Goal: Information Seeking & Learning: Learn about a topic

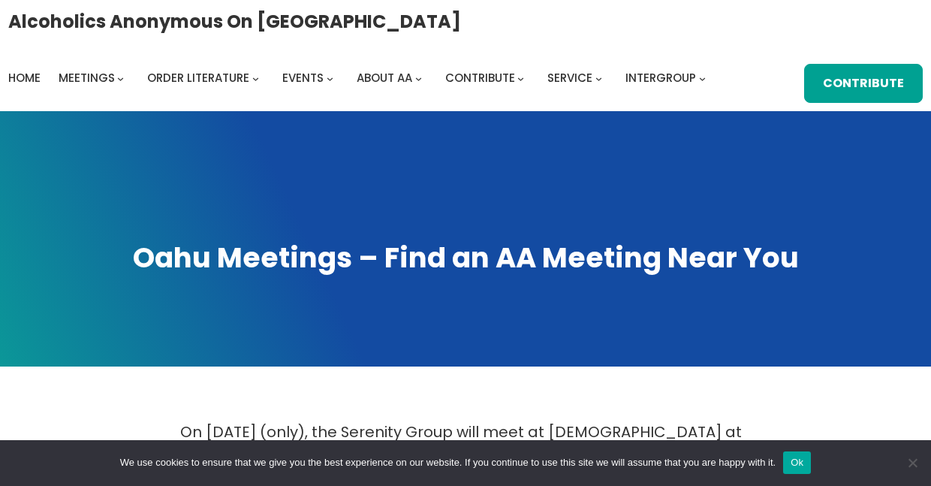
scroll to position [639, 0]
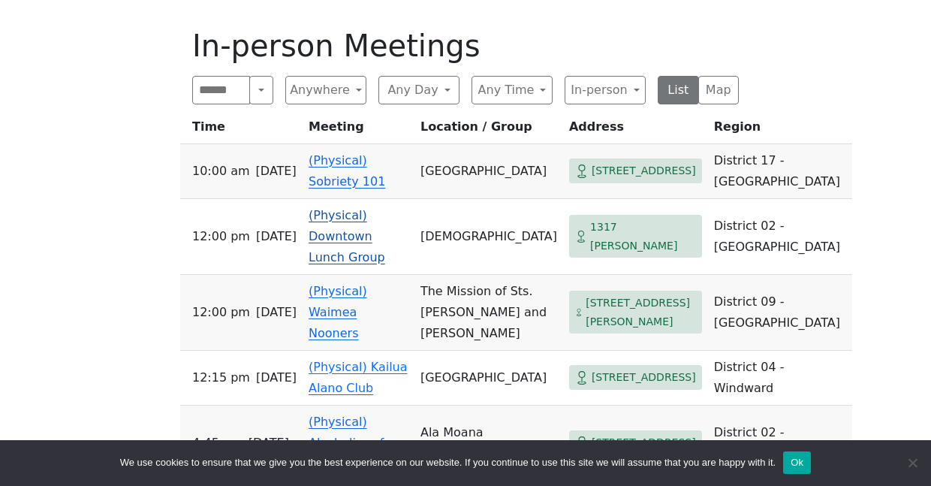
click at [606, 226] on span "1317 [PERSON_NAME]" at bounding box center [643, 236] width 106 height 37
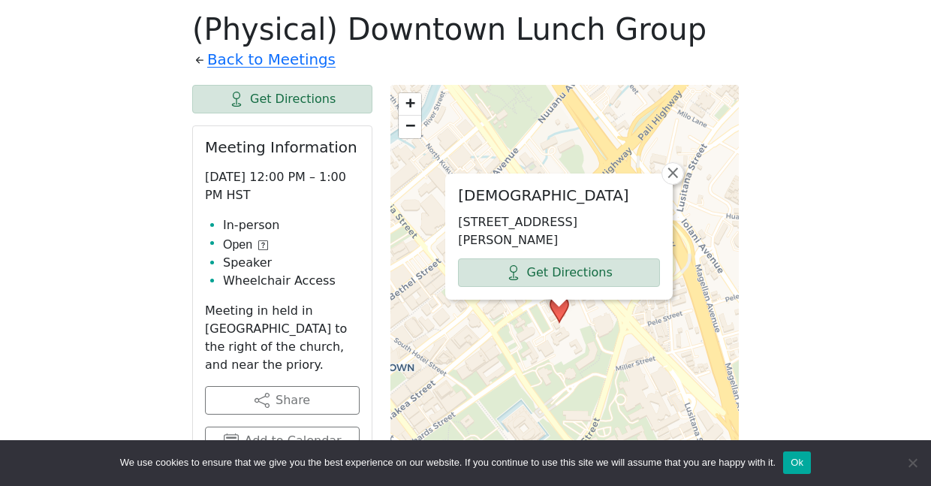
drag, startPoint x: 606, startPoint y: 226, endPoint x: 602, endPoint y: 59, distance: 167.4
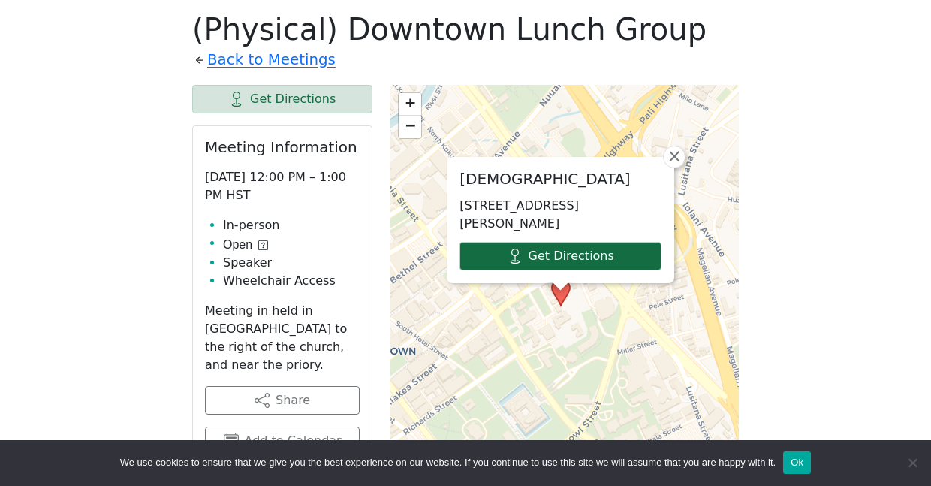
click at [582, 263] on link "Get Directions" at bounding box center [560, 256] width 202 height 29
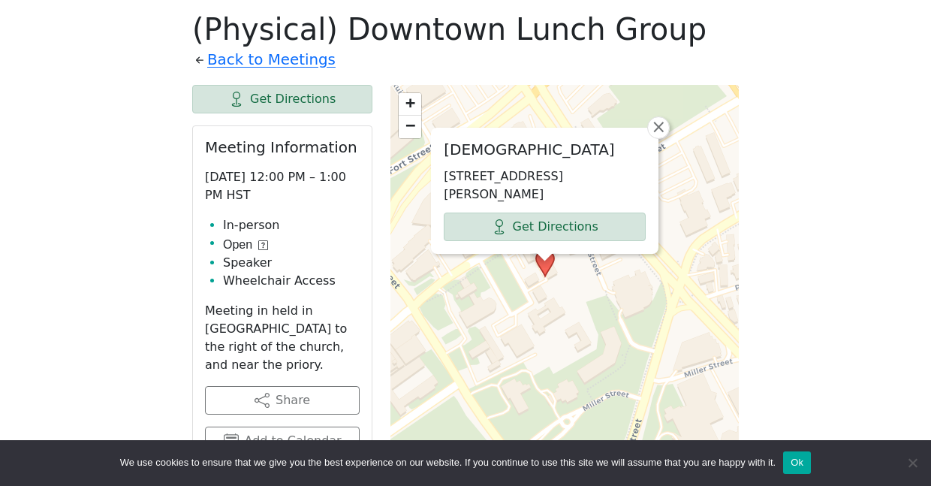
click at [410, 103] on span "+" at bounding box center [410, 102] width 10 height 19
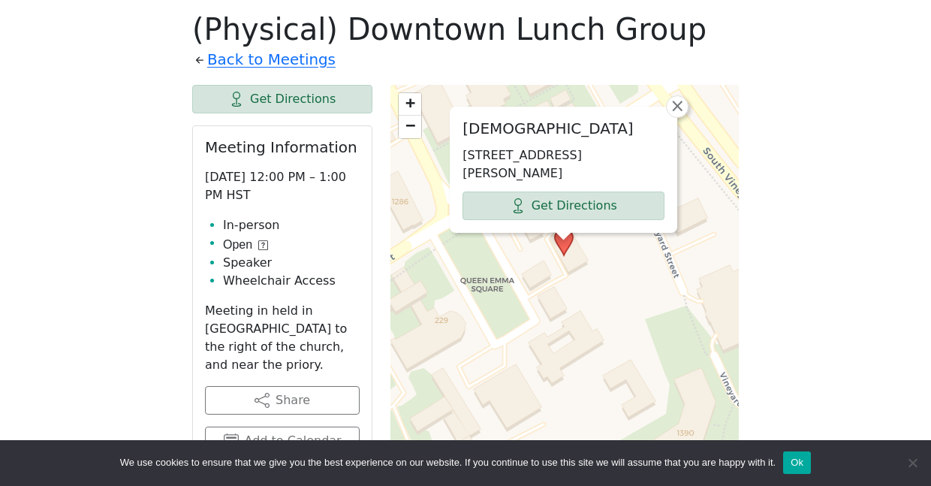
drag, startPoint x: 549, startPoint y: 229, endPoint x: 569, endPoint y: 409, distance: 181.2
click at [570, 408] on div "St. Peter's Episcopal Church 1317 Queen Emma St, Honolulu, HI 96813, USA Get Di…" at bounding box center [564, 460] width 348 height 751
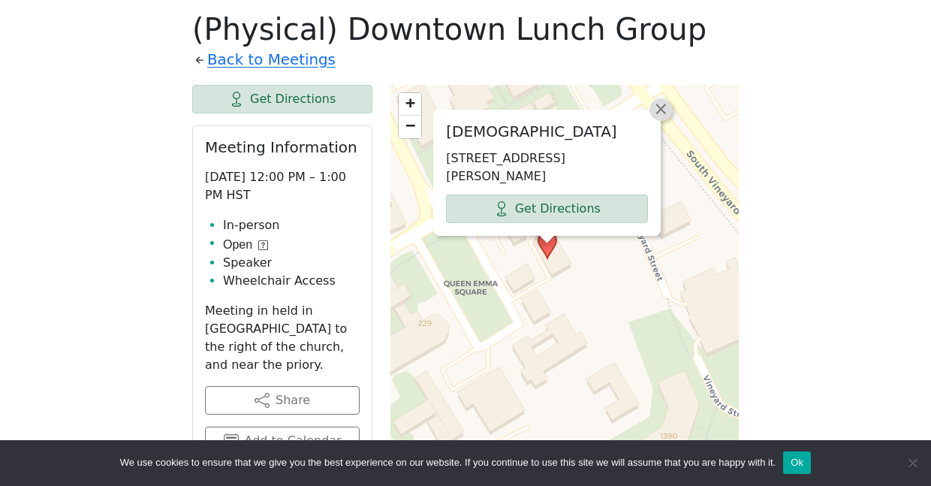
click at [663, 108] on span "×" at bounding box center [660, 109] width 15 height 18
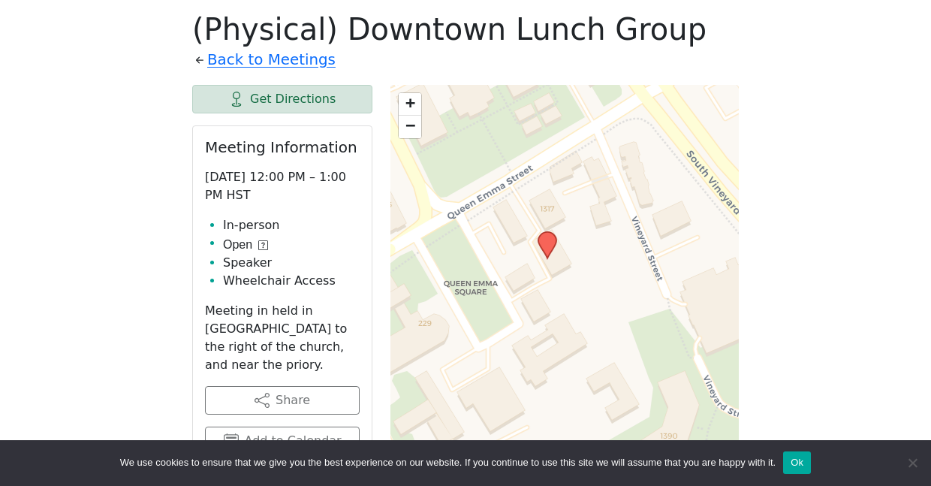
click at [413, 125] on span "−" at bounding box center [410, 125] width 10 height 19
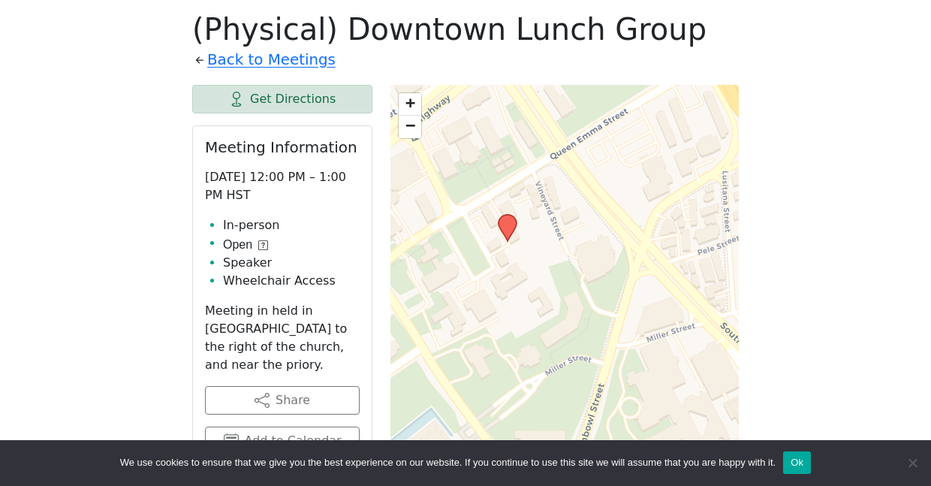
drag, startPoint x: 562, startPoint y: 296, endPoint x: 515, endPoint y: 172, distance: 133.3
click at [515, 172] on div "+ − Leaflet | © OpenStreetMap contributors © CARTO" at bounding box center [564, 460] width 348 height 751
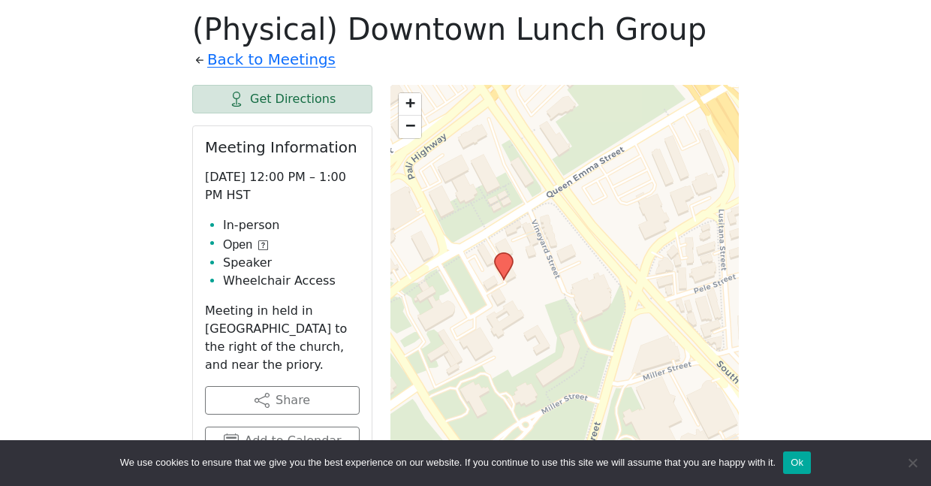
drag, startPoint x: 423, startPoint y: 246, endPoint x: 419, endPoint y: 284, distance: 38.5
click at [419, 284] on div "+ − Leaflet | © OpenStreetMap contributors © CARTO" at bounding box center [564, 460] width 348 height 751
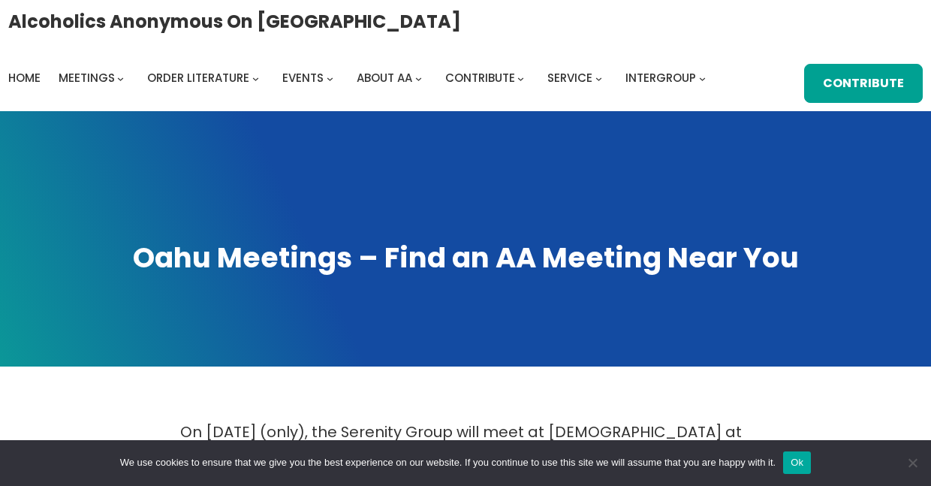
scroll to position [0, 0]
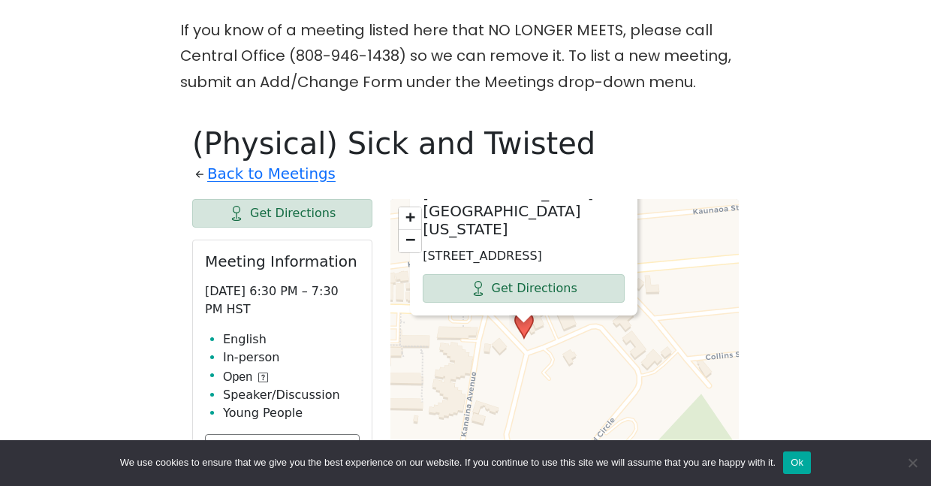
scroll to position [541, 0]
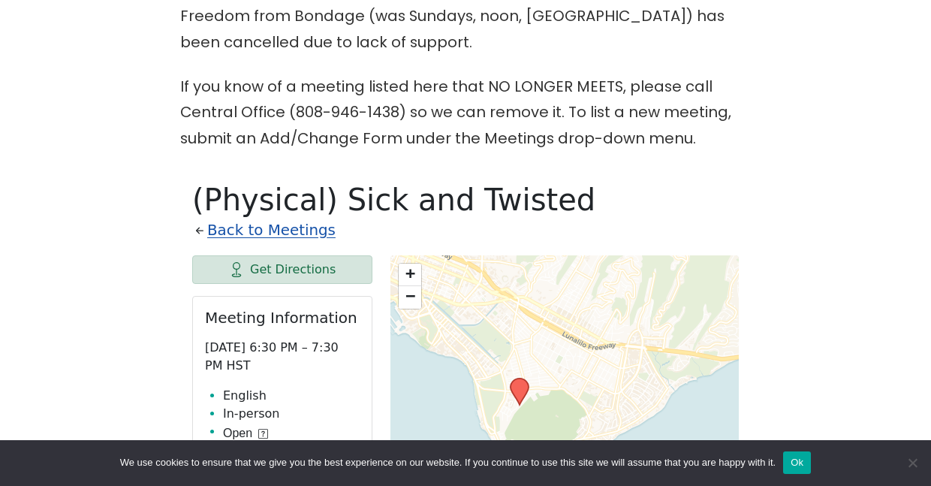
scroll to position [487, 0]
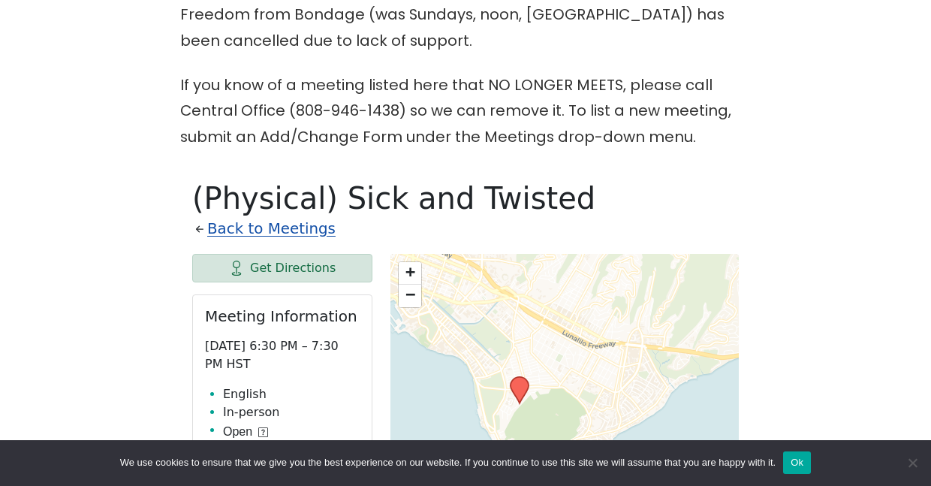
click at [236, 227] on link "Back to Meetings" at bounding box center [271, 229] width 128 height 26
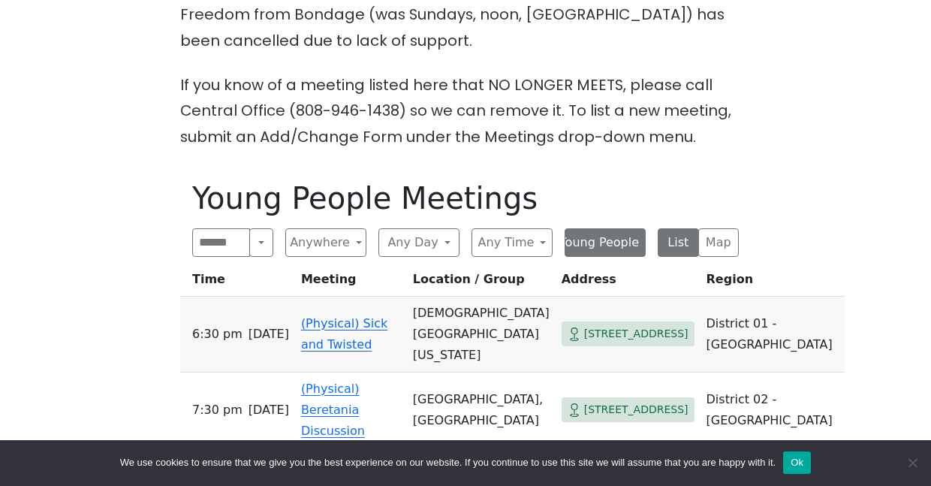
click at [588, 244] on button "Young People" at bounding box center [604, 242] width 81 height 29
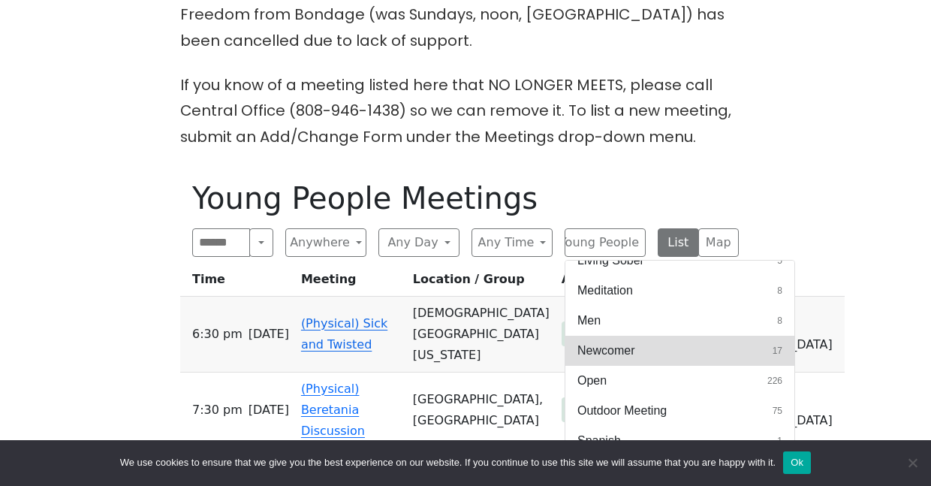
scroll to position [498, 0]
click at [600, 348] on span "Newcomer" at bounding box center [605, 350] width 57 height 18
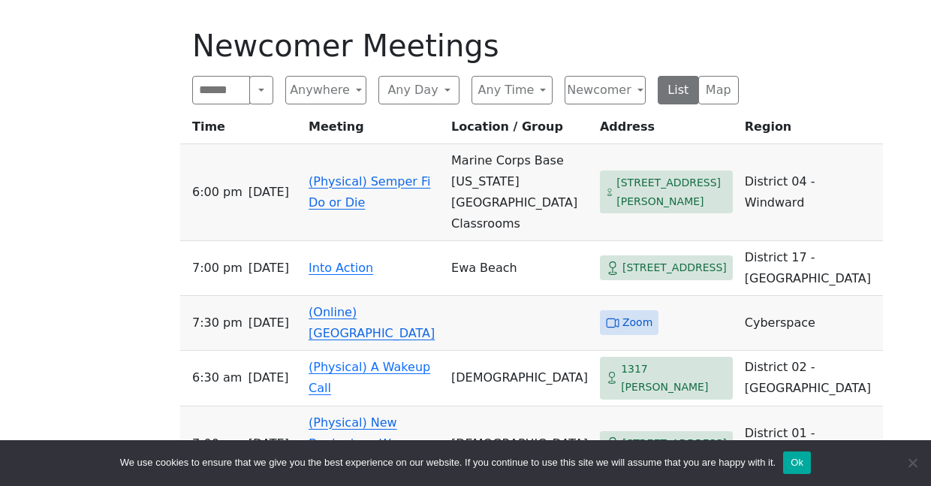
scroll to position [642, 0]
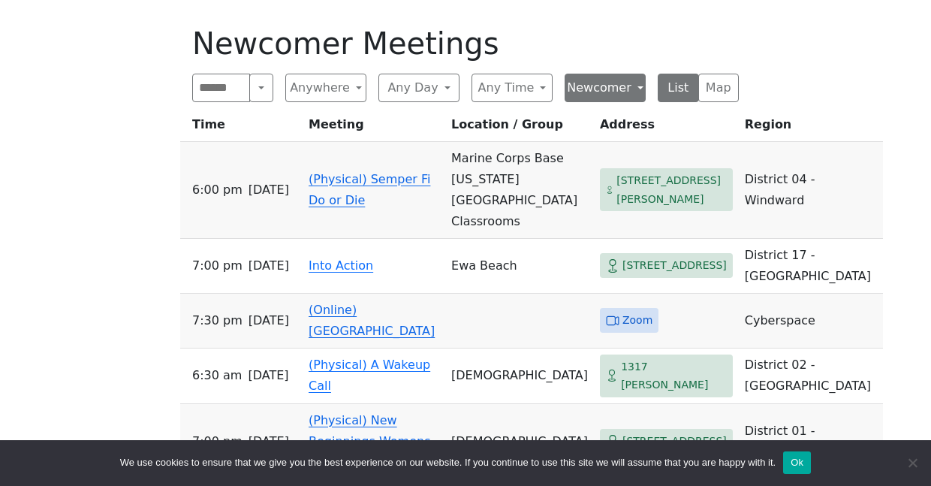
click at [601, 83] on button "Newcomer" at bounding box center [604, 88] width 81 height 29
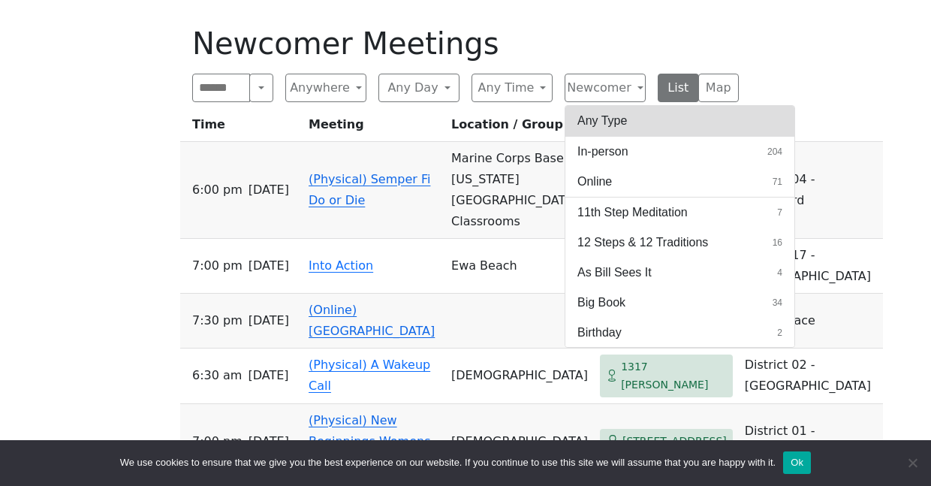
scroll to position [0, 0]
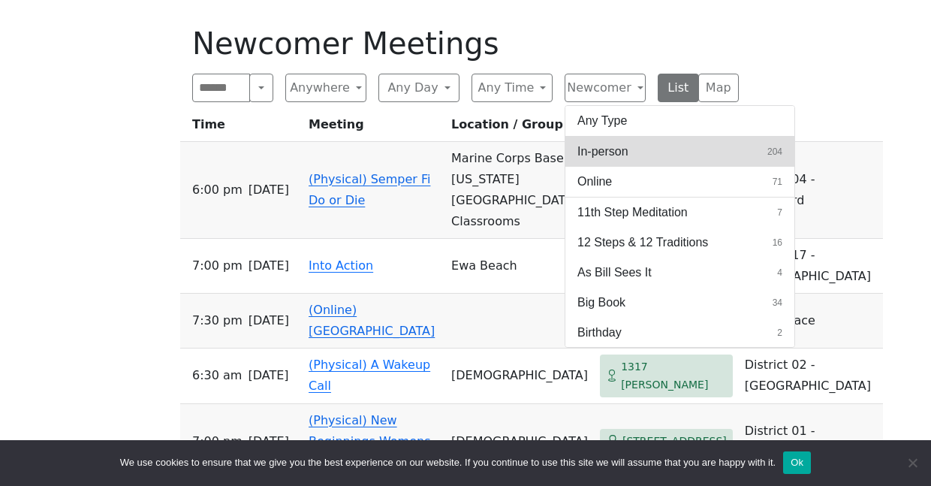
click at [598, 155] on span "In-person" at bounding box center [602, 152] width 51 height 18
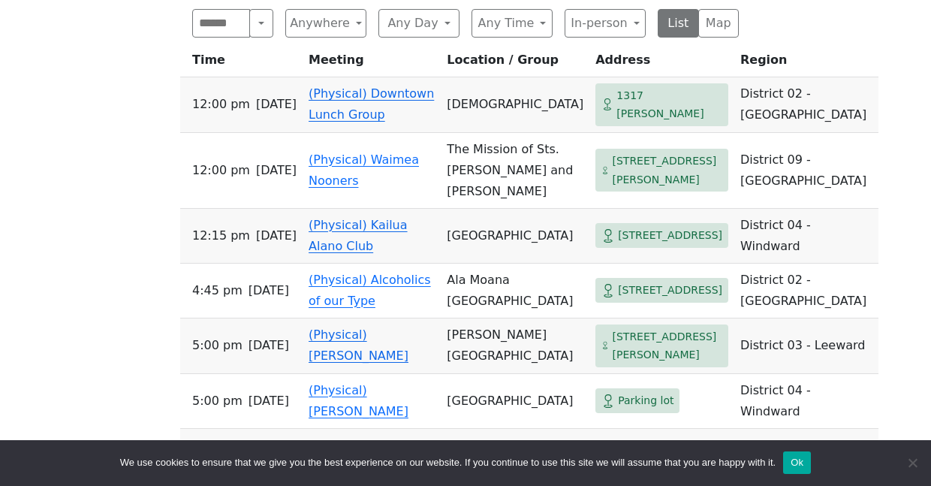
scroll to position [709, 0]
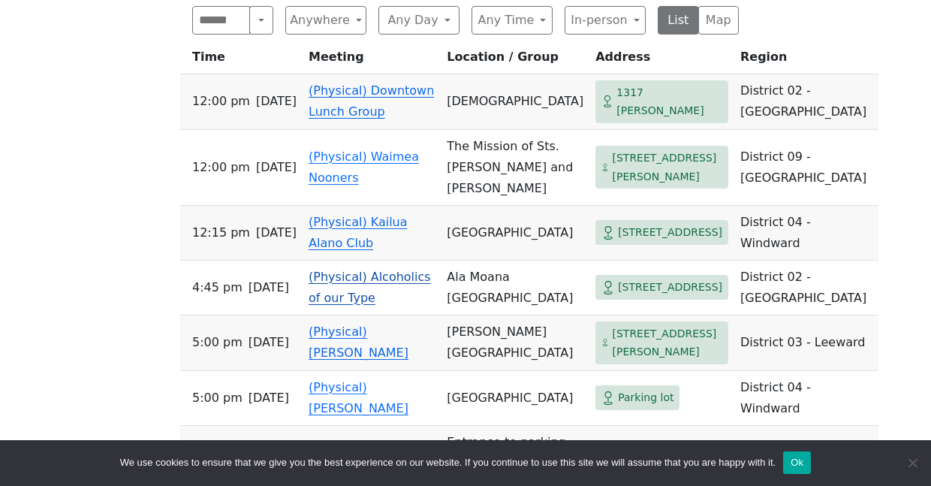
click at [343, 315] on td "(Physical) Alcoholics of our Type" at bounding box center [371, 287] width 138 height 55
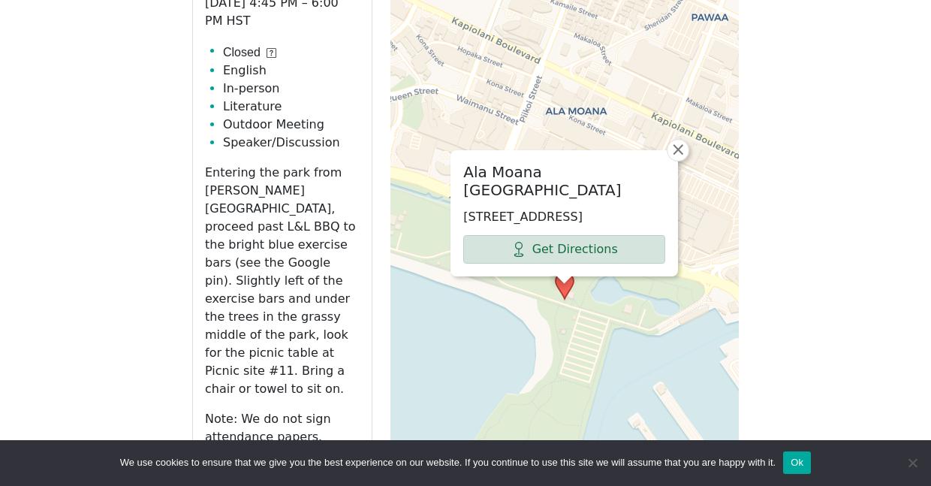
scroll to position [835, 0]
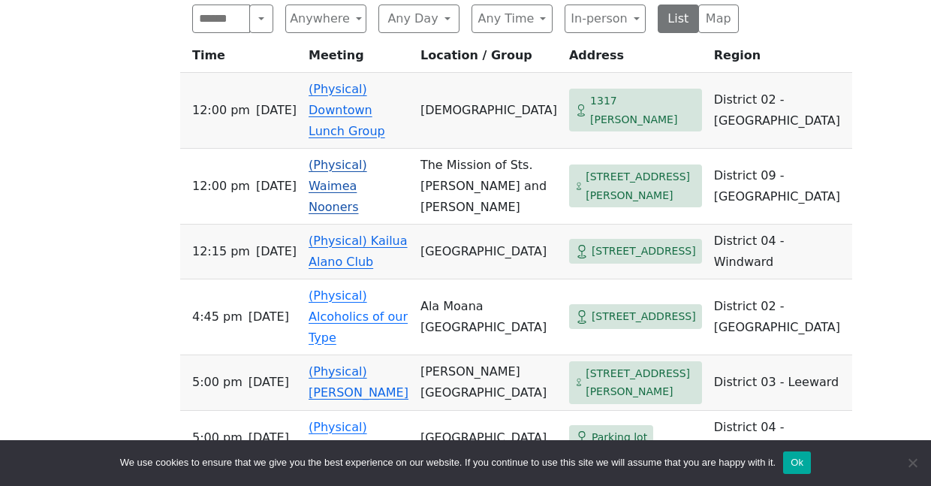
scroll to position [712, 0]
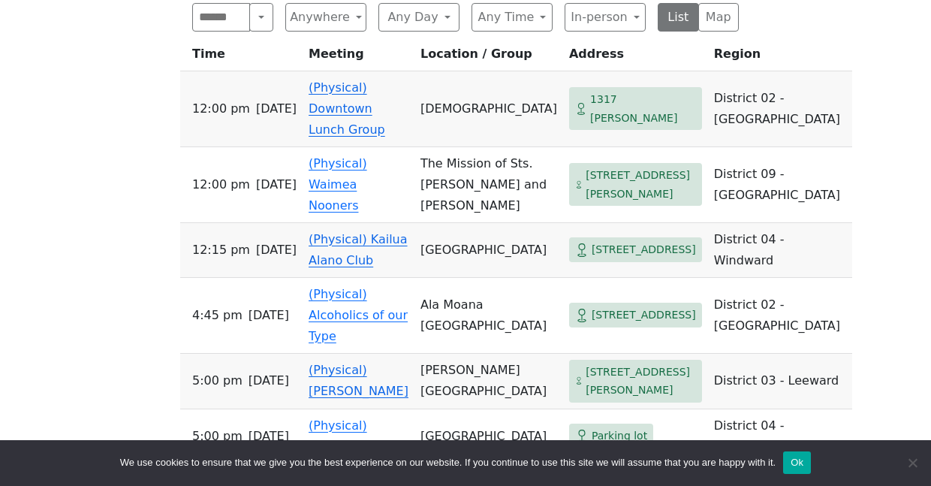
click at [337, 112] on link "(Physical) Downtown Lunch Group" at bounding box center [346, 108] width 77 height 56
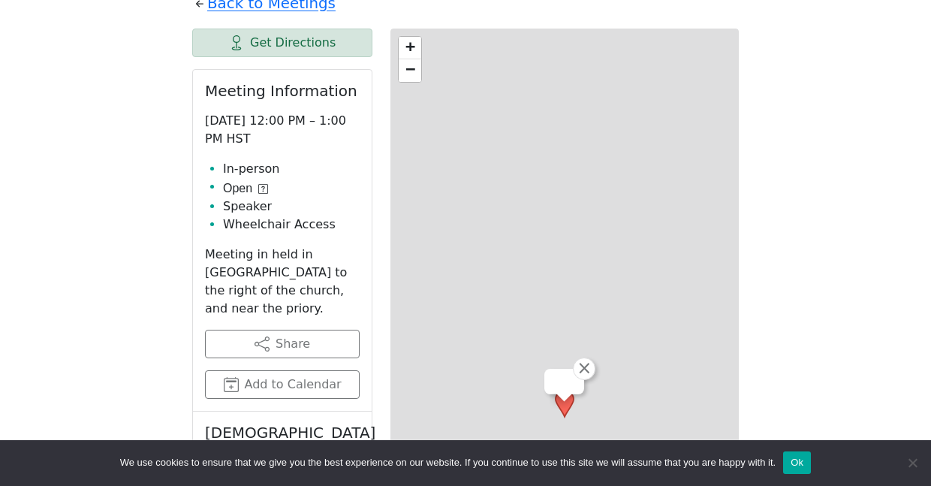
scroll to position [656, 0]
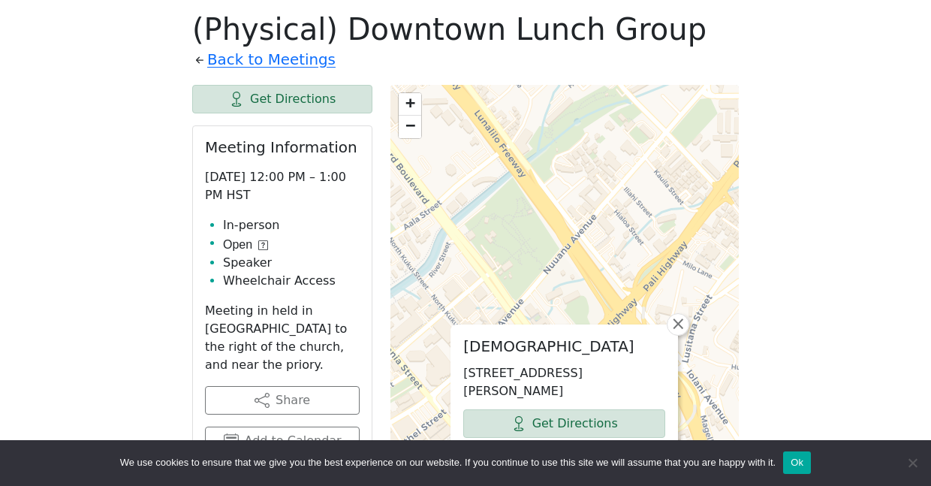
click at [263, 243] on icon at bounding box center [262, 244] width 3 height 5
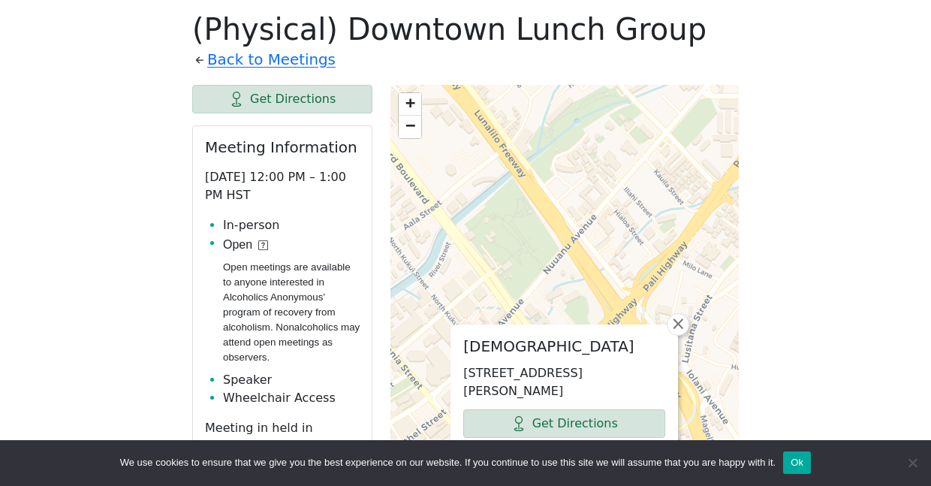
click at [263, 243] on icon at bounding box center [262, 244] width 3 height 5
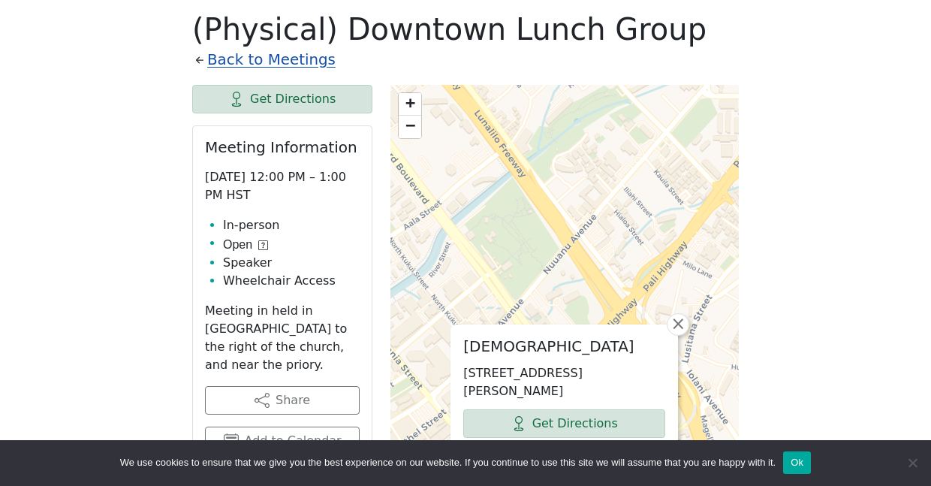
click at [234, 60] on link "Back to Meetings" at bounding box center [271, 60] width 128 height 26
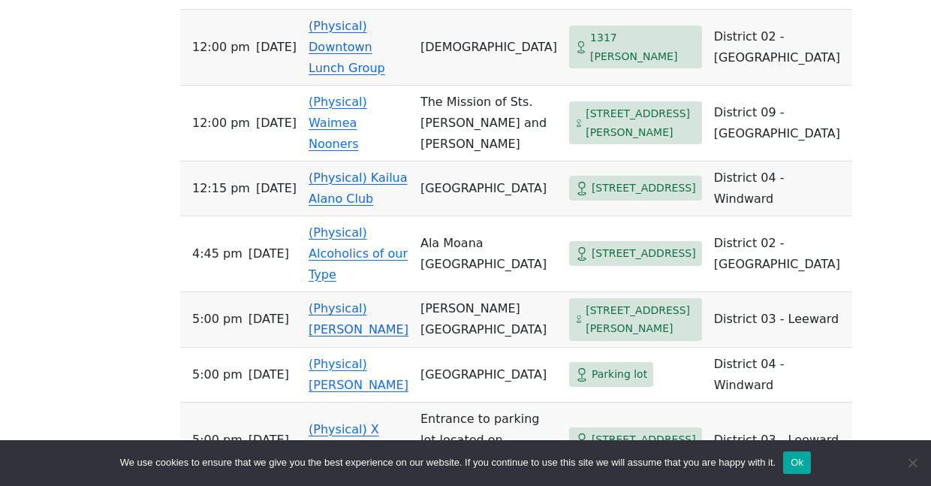
scroll to position [774, 0]
click at [354, 27] on link "(Physical) Downtown Lunch Group" at bounding box center [346, 47] width 77 height 56
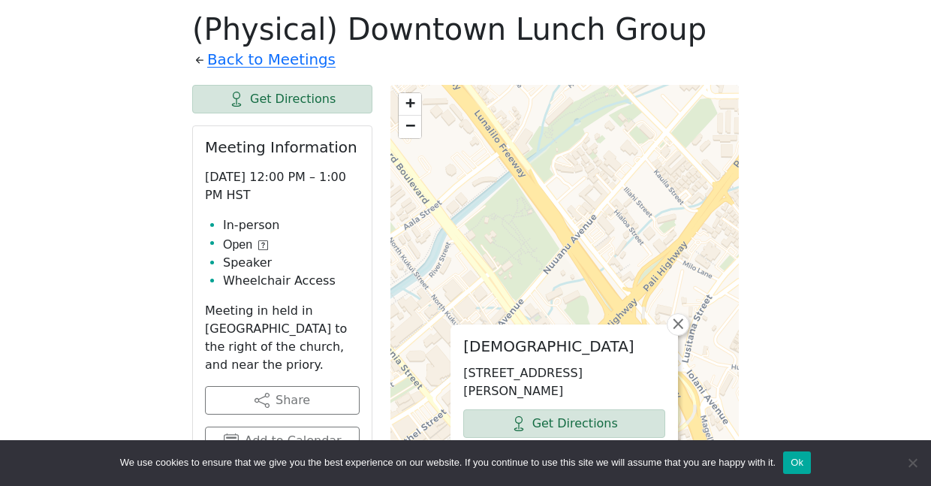
scroll to position [774, 0]
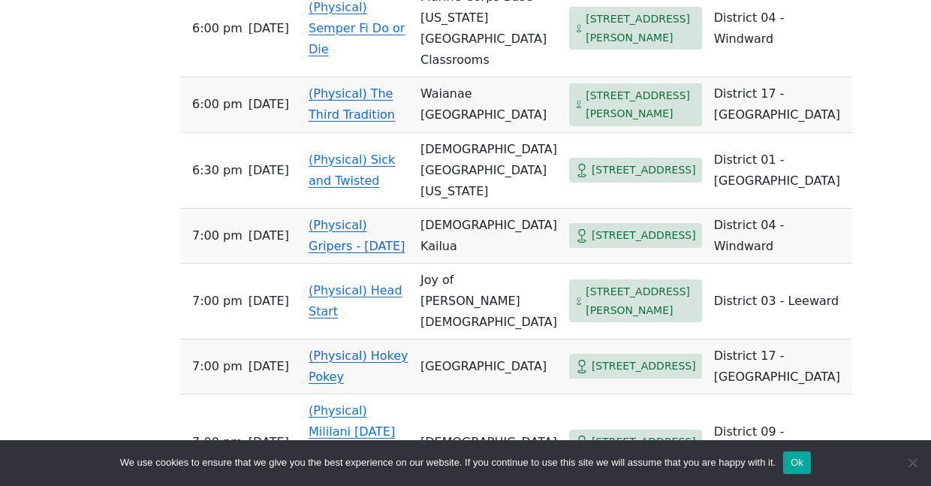
scroll to position [1404, 0]
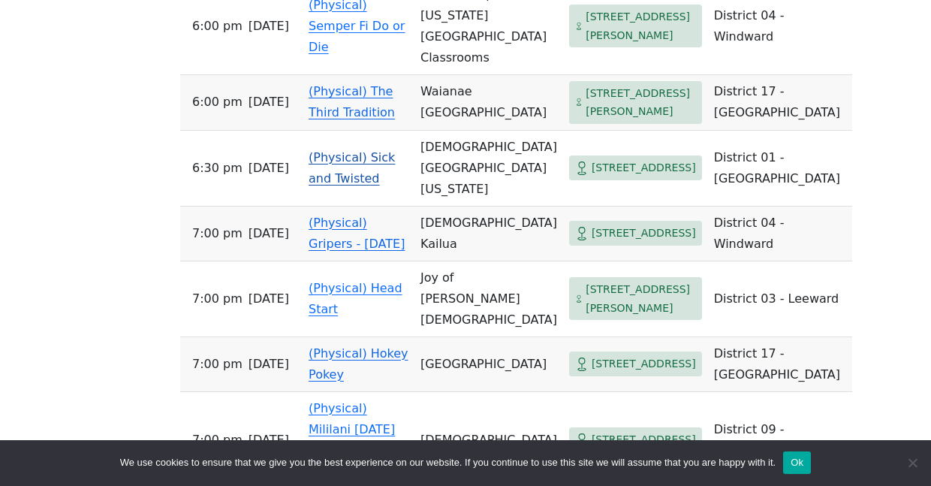
click at [334, 185] on link "(Physical) Sick and Twisted" at bounding box center [351, 167] width 86 height 35
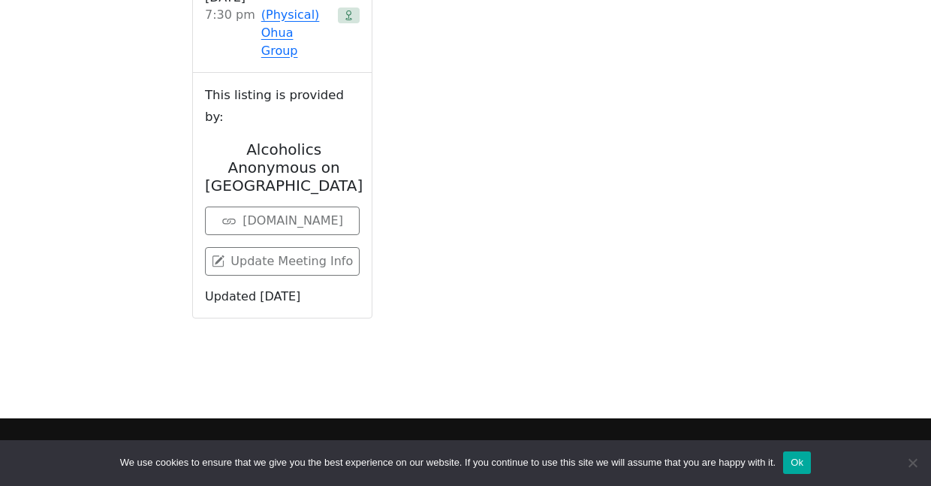
scroll to position [656, 0]
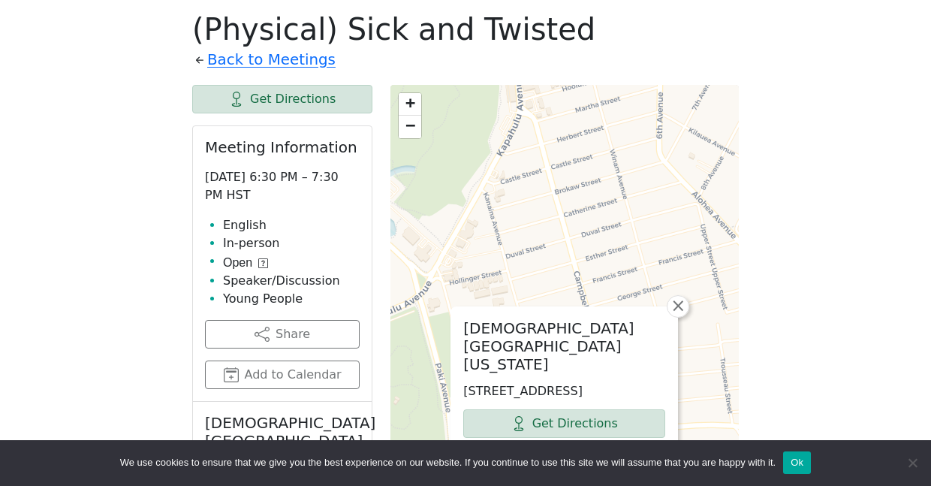
click at [264, 260] on icon at bounding box center [263, 263] width 10 height 10
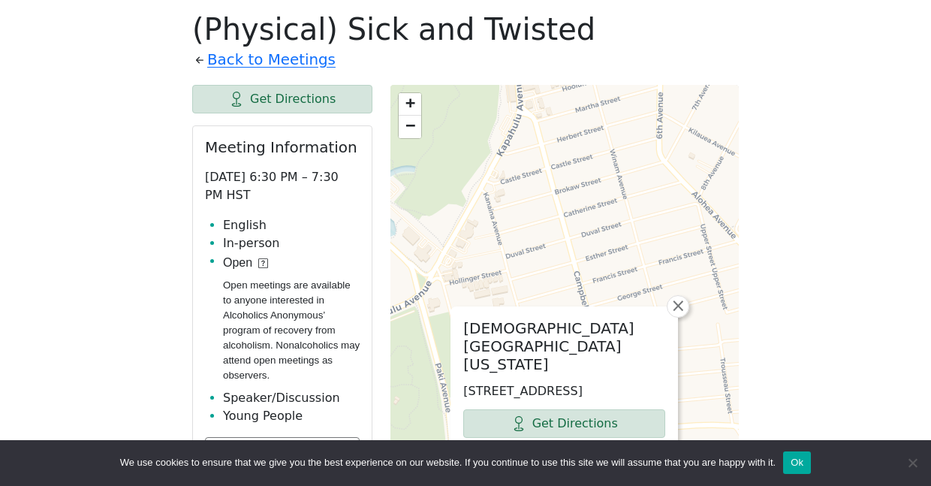
click at [264, 260] on icon at bounding box center [263, 263] width 10 height 10
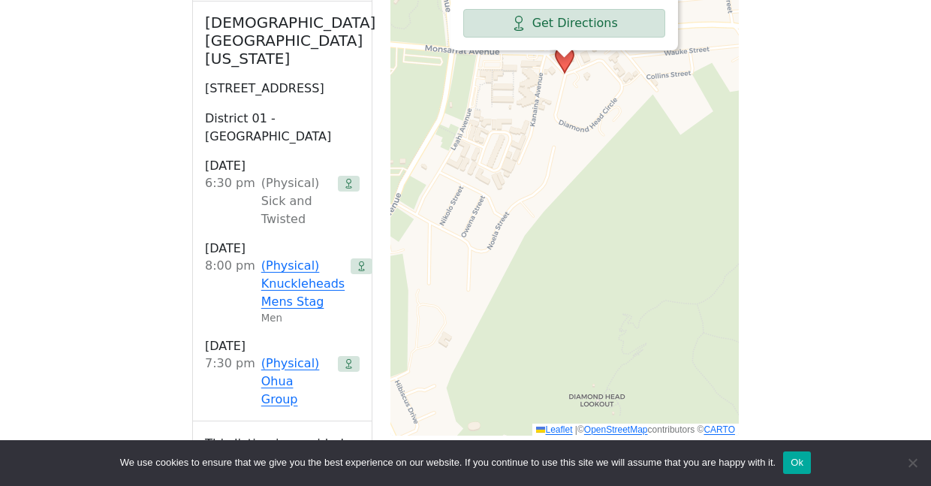
scroll to position [1053, 0]
